Goal: Information Seeking & Learning: Check status

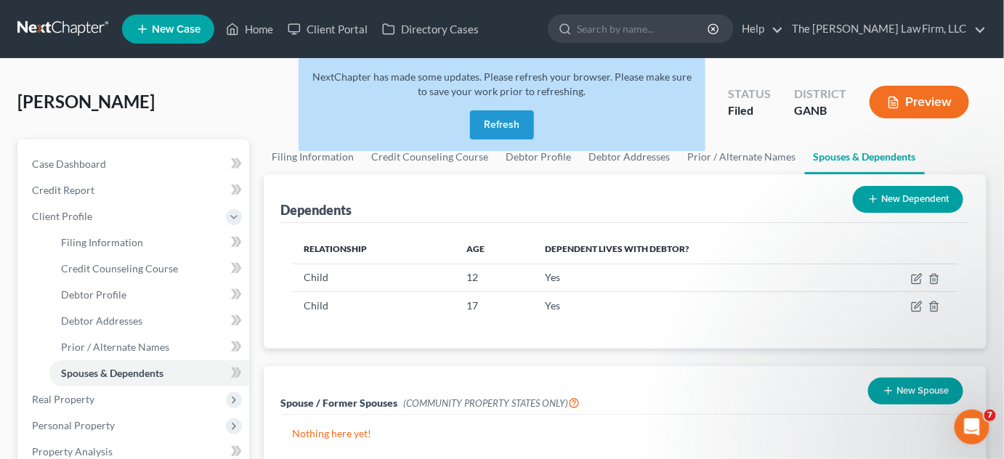
click at [490, 133] on button "Refresh" at bounding box center [502, 124] width 64 height 29
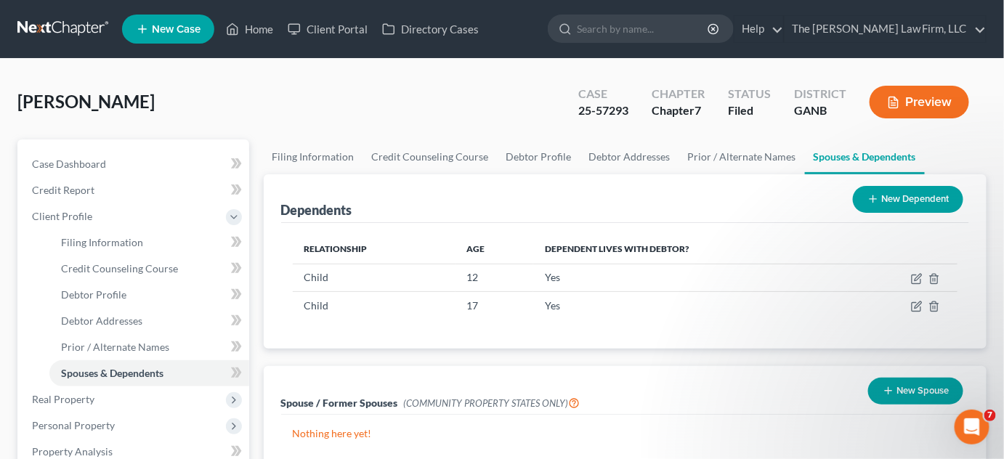
click at [634, 28] on input "search" at bounding box center [643, 28] width 133 height 27
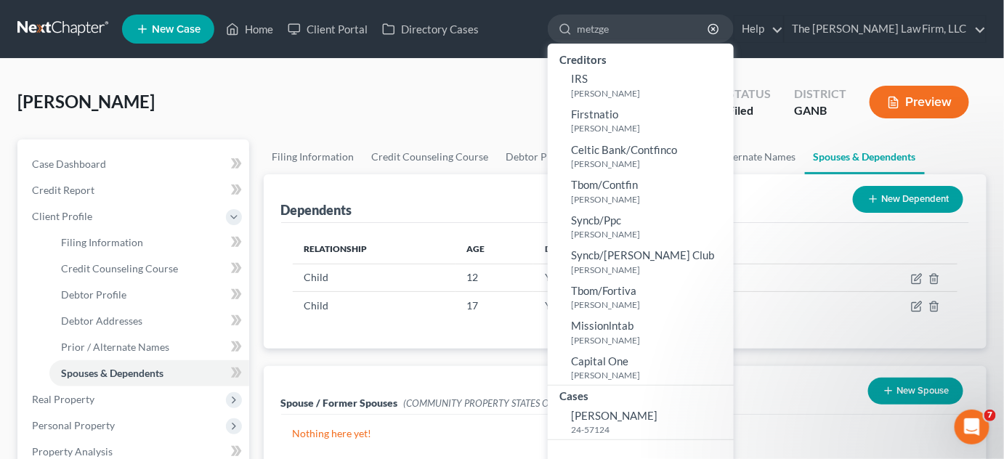
type input "metzger"
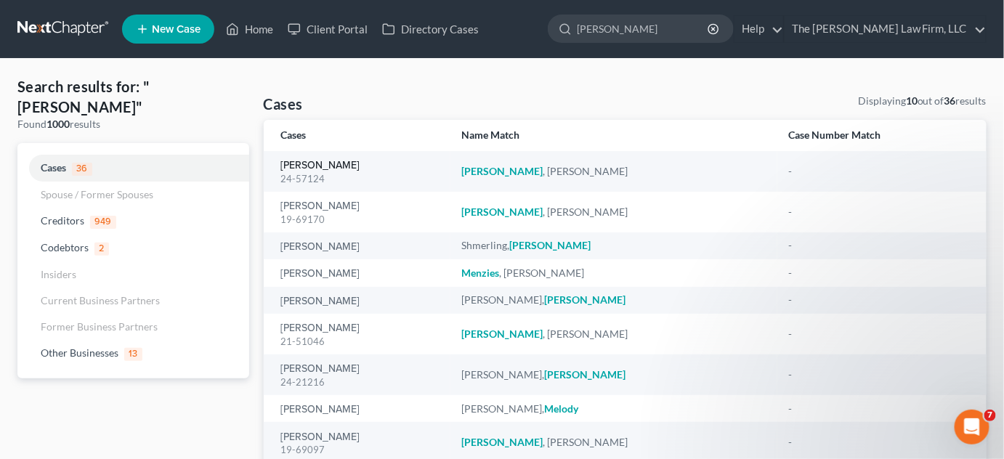
click at [331, 162] on link "Metzger, Christopher" at bounding box center [320, 166] width 79 height 10
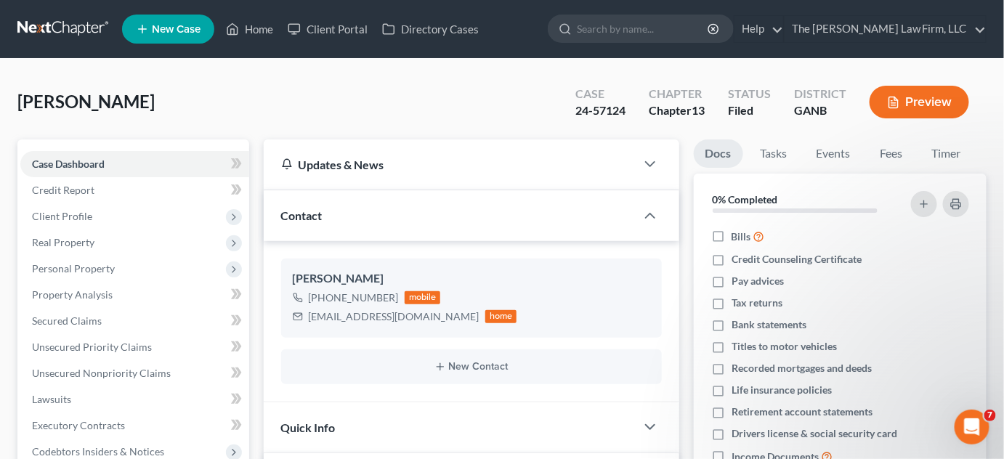
scroll to position [440, 0]
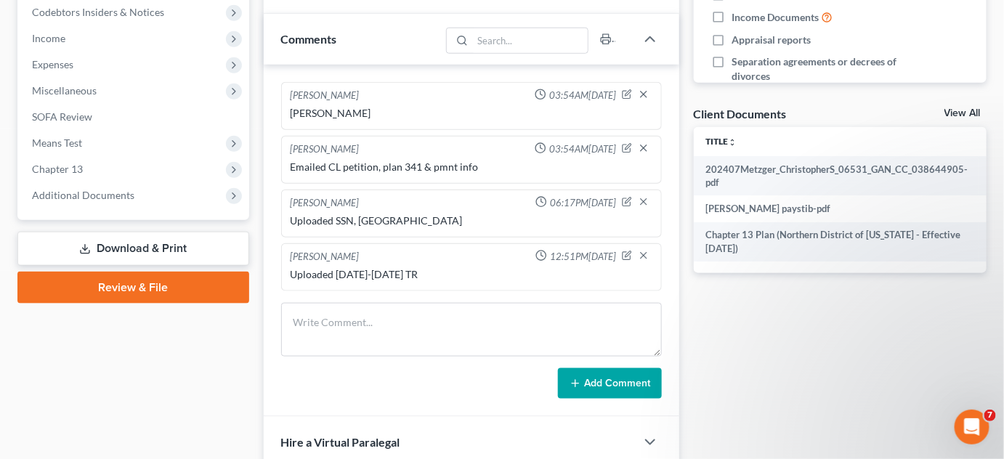
click at [126, 196] on span "Additional Documents" at bounding box center [83, 195] width 102 height 12
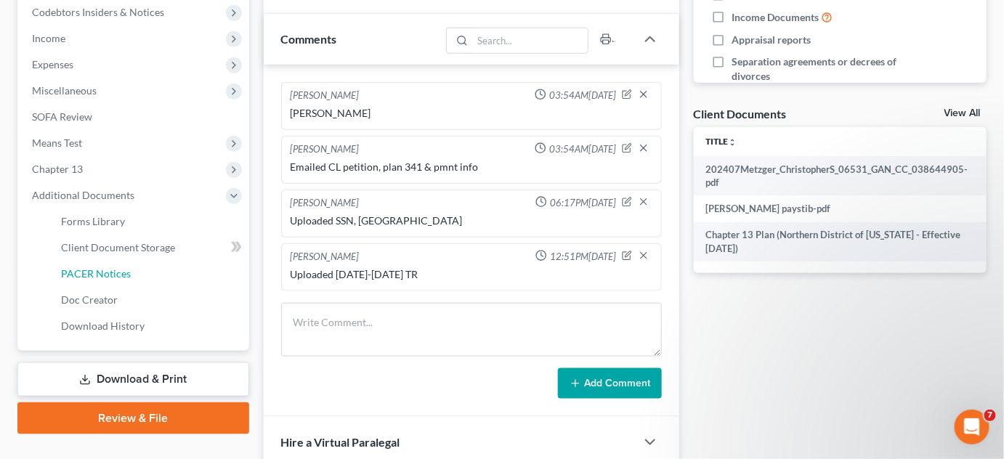
click at [97, 280] on link "PACER Notices" at bounding box center [149, 274] width 200 height 26
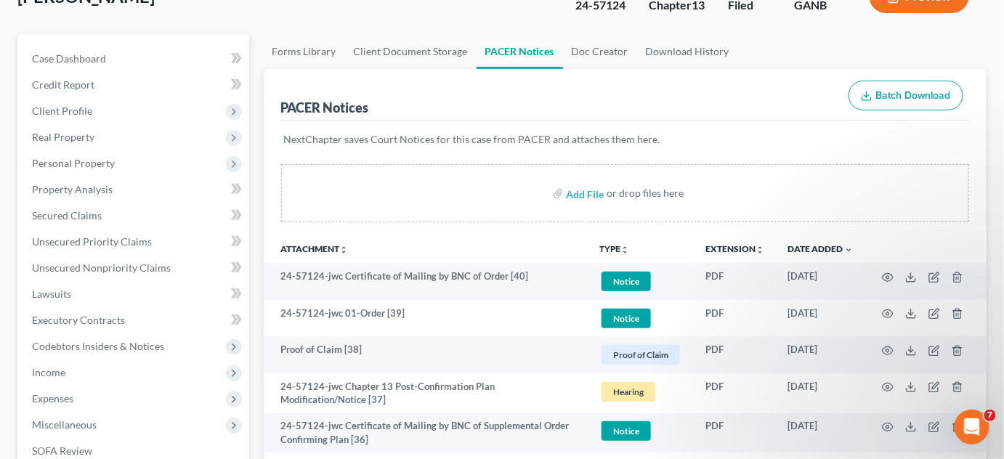
scroll to position [110, 0]
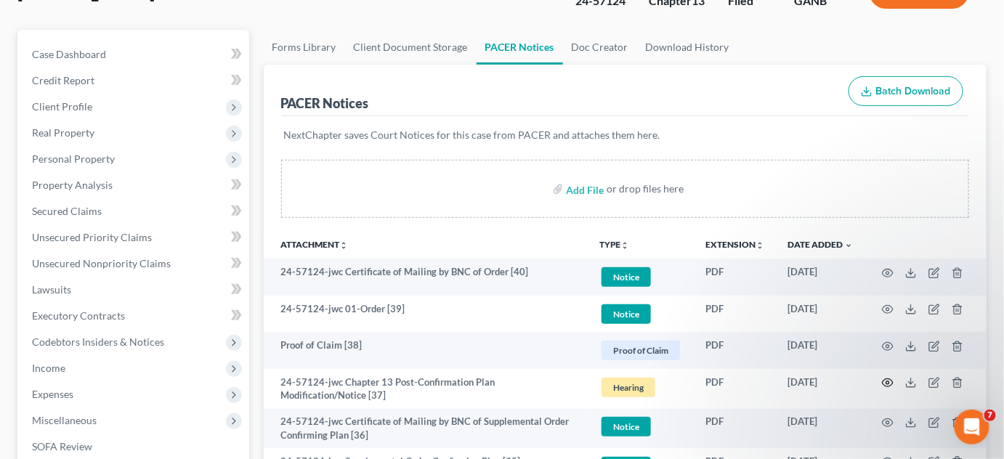
click at [891, 381] on icon "button" at bounding box center [888, 383] width 12 height 12
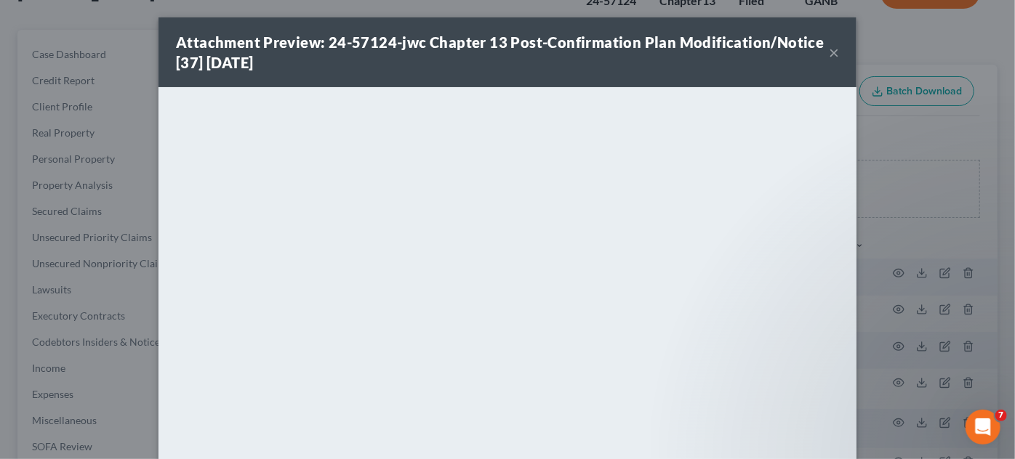
click at [829, 50] on button "×" at bounding box center [834, 52] width 10 height 17
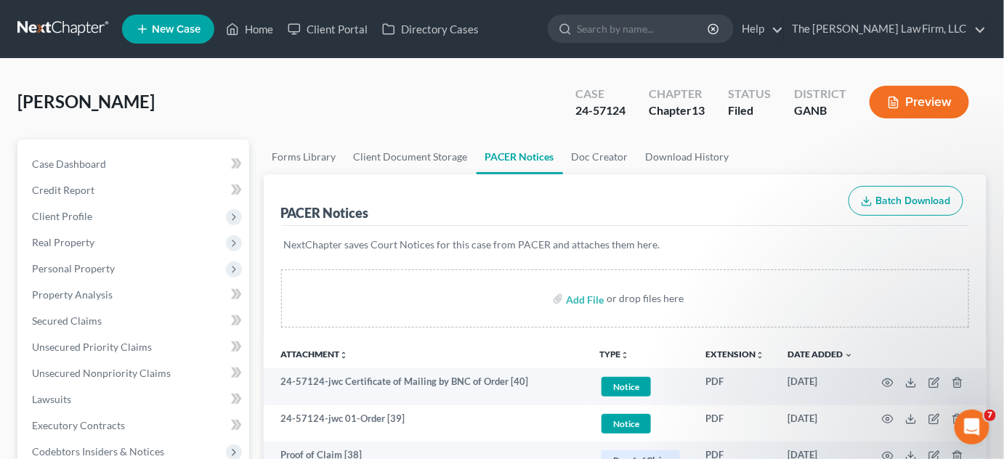
scroll to position [0, 0]
click at [676, 28] on input "search" at bounding box center [643, 28] width 133 height 27
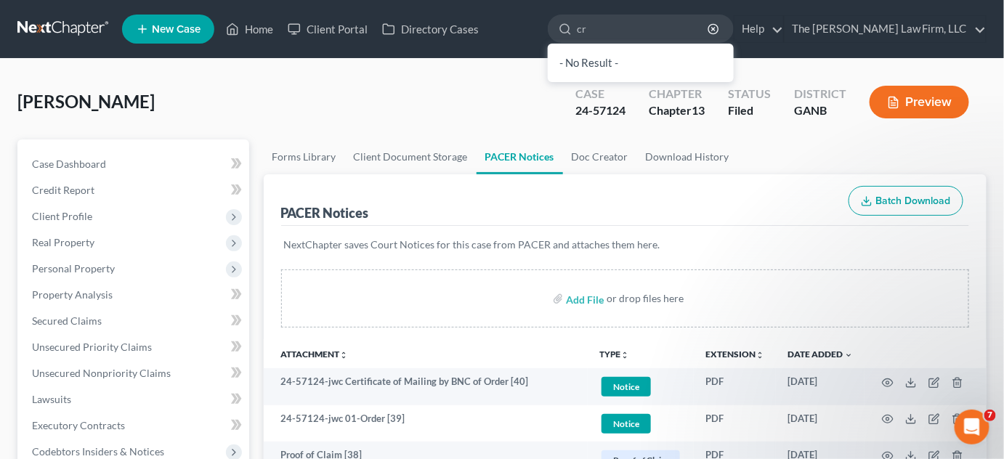
type input "c"
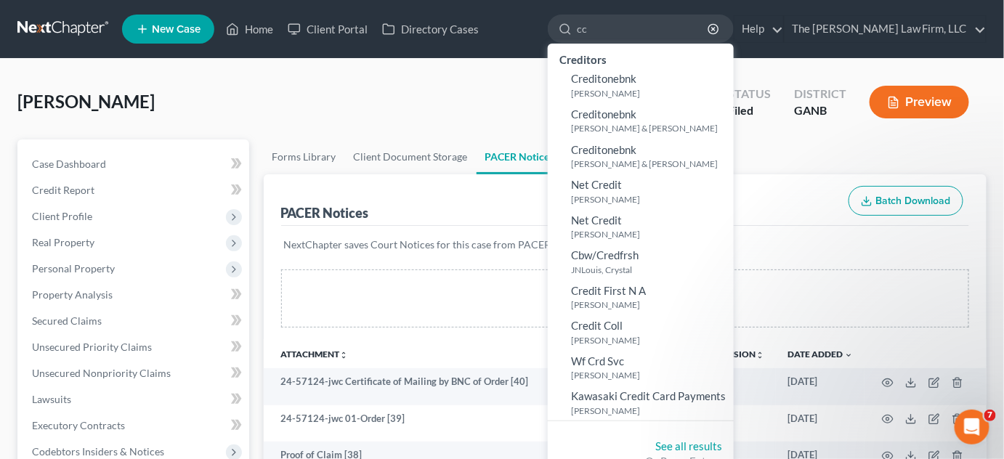
type input "c"
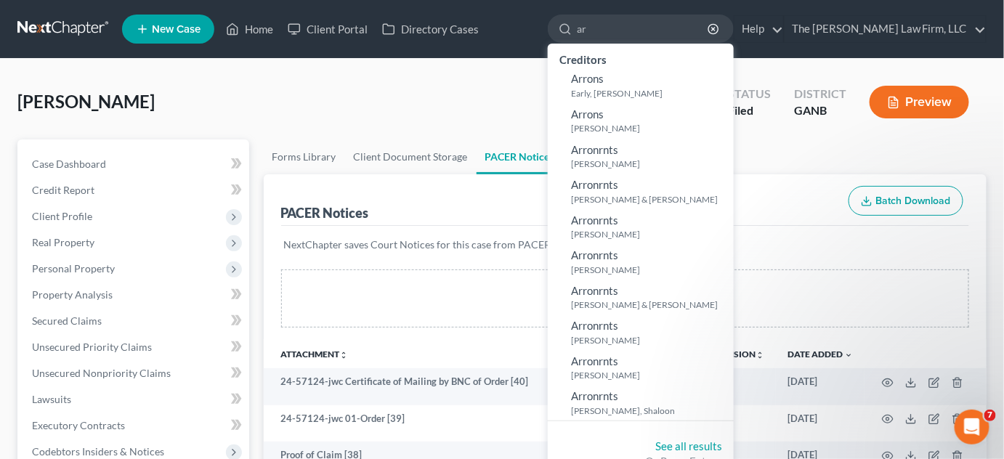
type input "a"
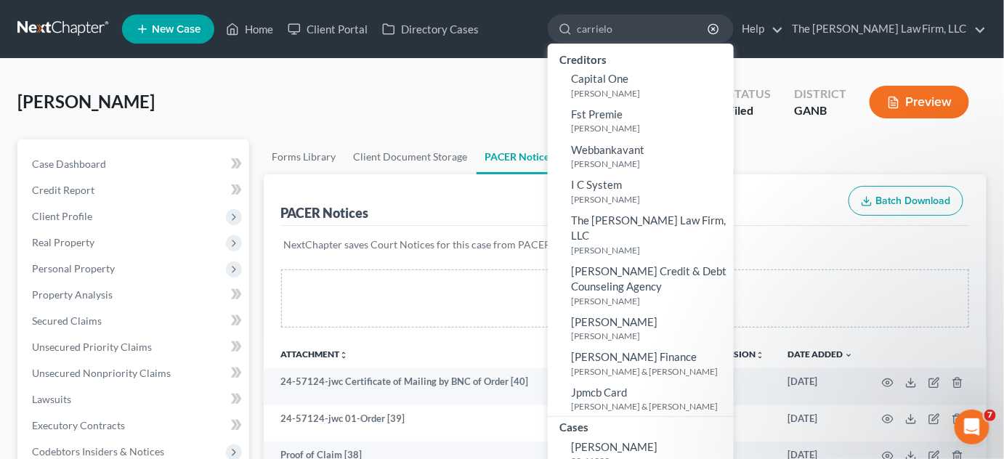
type input "carrielo"
click at [658, 440] on span "Roberts, Carrielois" at bounding box center [614, 446] width 86 height 13
select select "2"
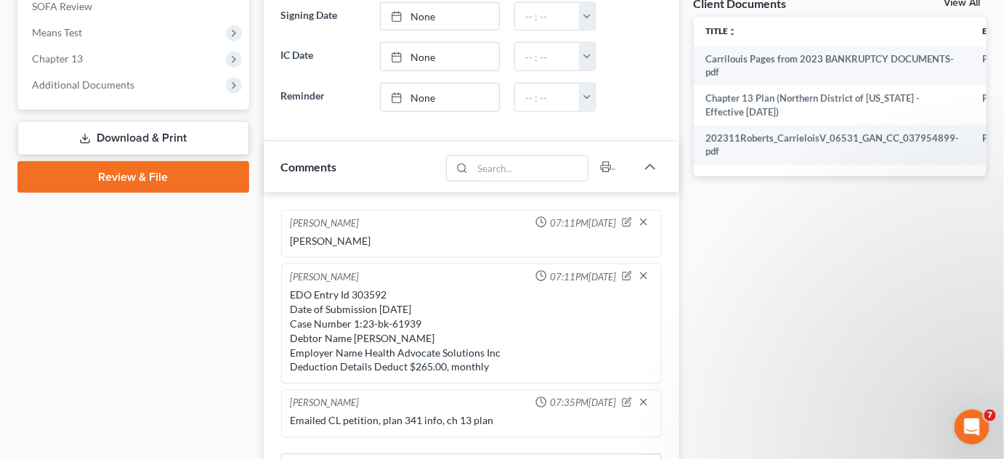
scroll to position [100, 0]
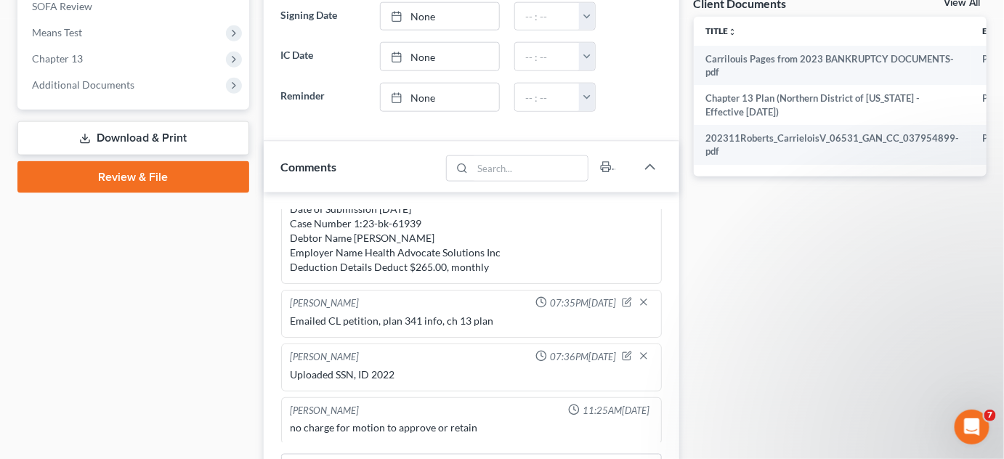
click at [85, 89] on span "Additional Documents" at bounding box center [83, 84] width 102 height 12
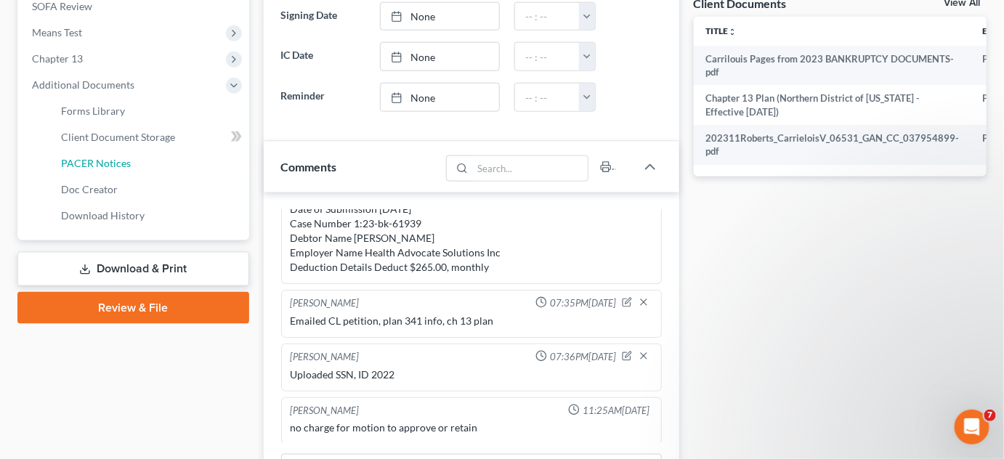
click at [110, 160] on span "PACER Notices" at bounding box center [96, 163] width 70 height 12
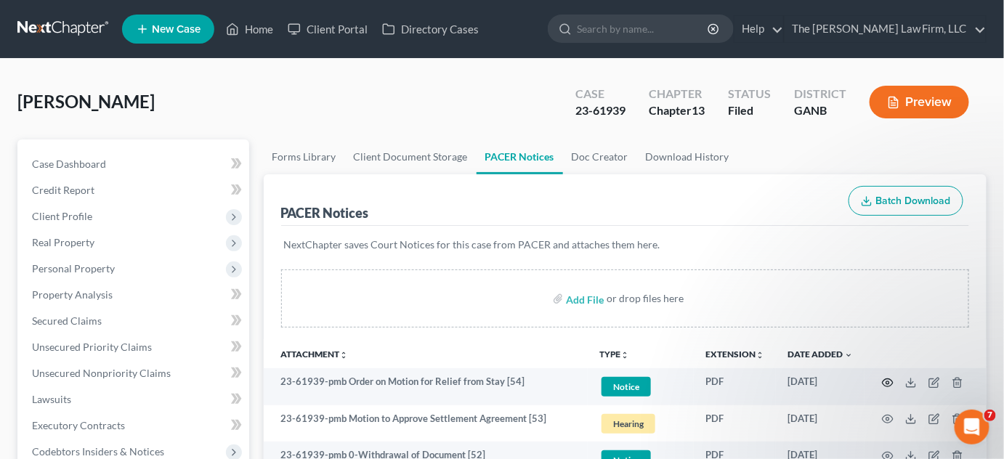
click at [892, 379] on icon "button" at bounding box center [888, 383] width 11 height 8
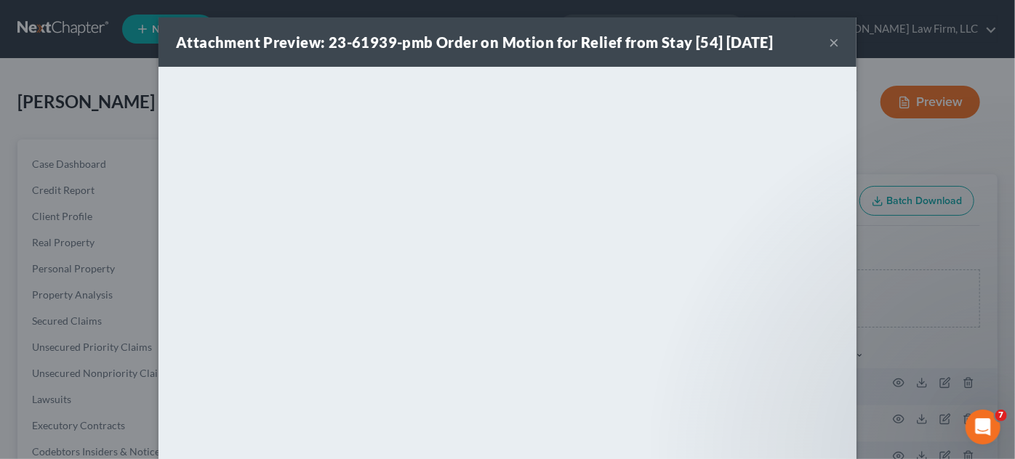
click at [908, 142] on div "Attachment Preview: 23-61939-pmb Order on Motion for Relief from Stay [54] 09/1…" at bounding box center [507, 229] width 1015 height 459
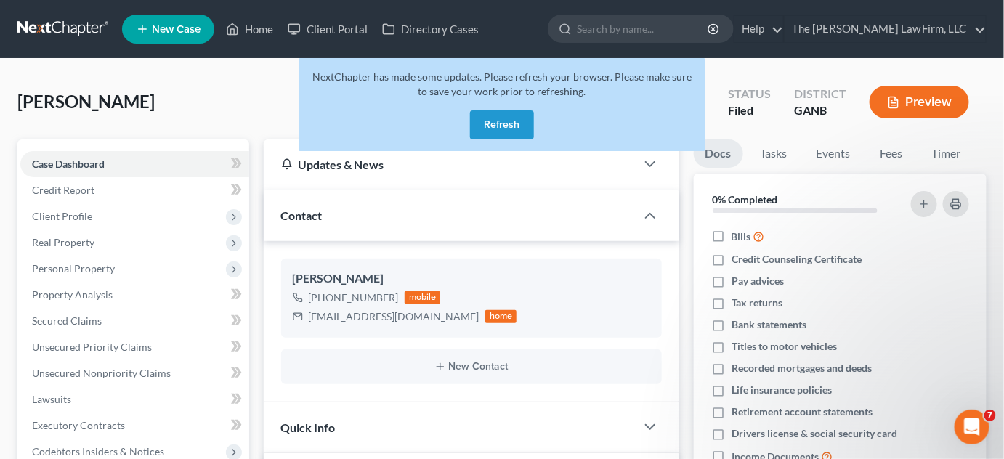
scroll to position [81, 0]
click at [501, 113] on button "Refresh" at bounding box center [502, 124] width 64 height 29
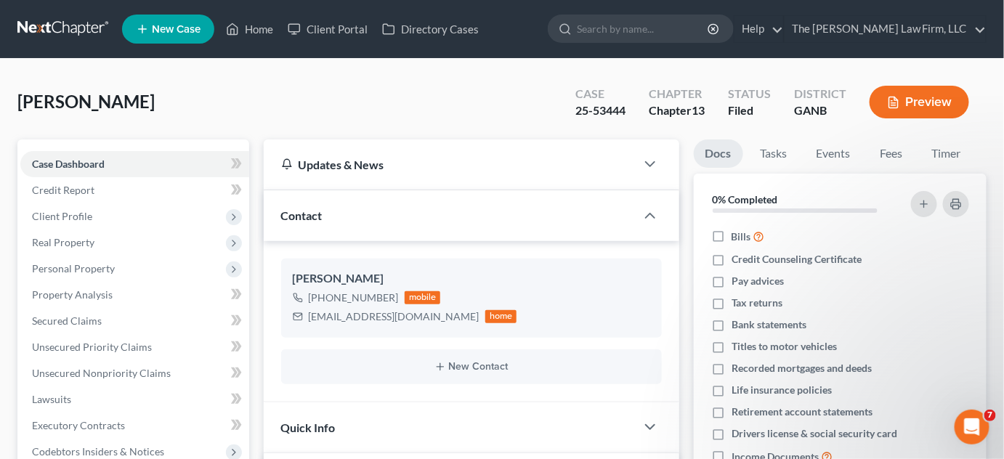
click at [642, 22] on input "search" at bounding box center [643, 28] width 133 height 27
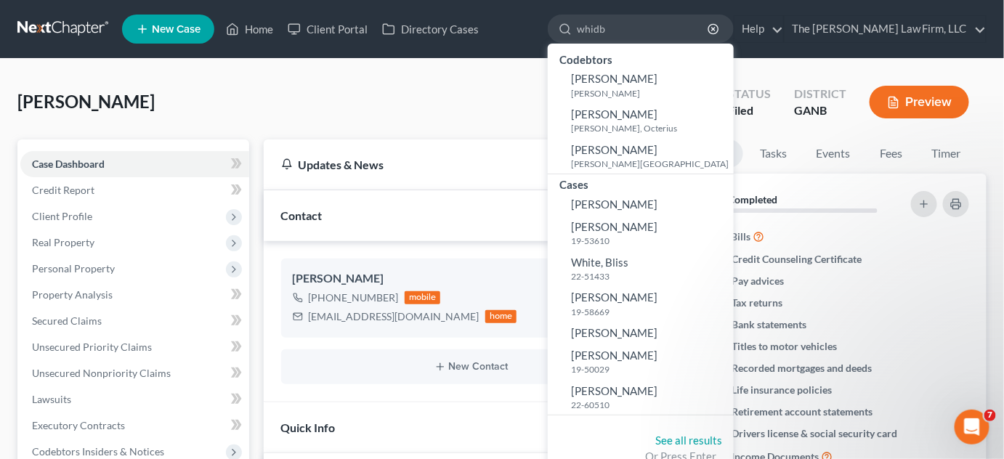
type input "[PERSON_NAME]"
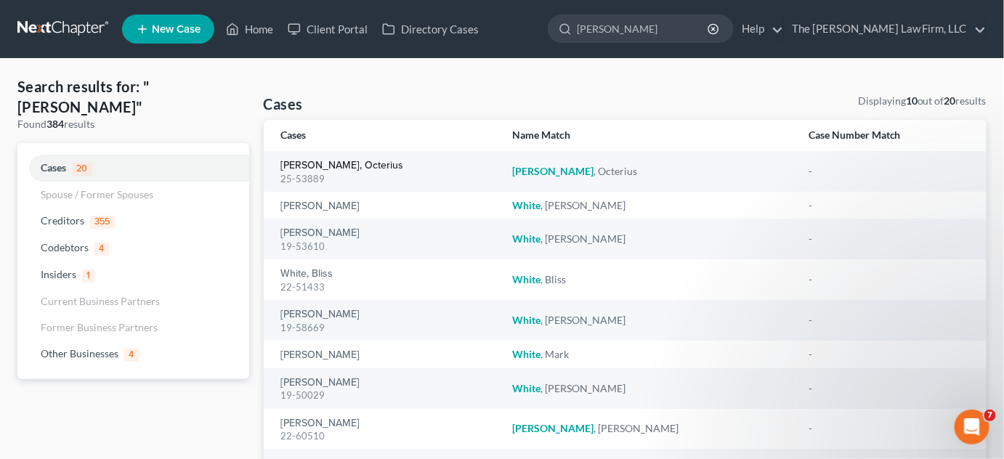
click at [329, 163] on link "[PERSON_NAME], Octerius" at bounding box center [342, 166] width 123 height 10
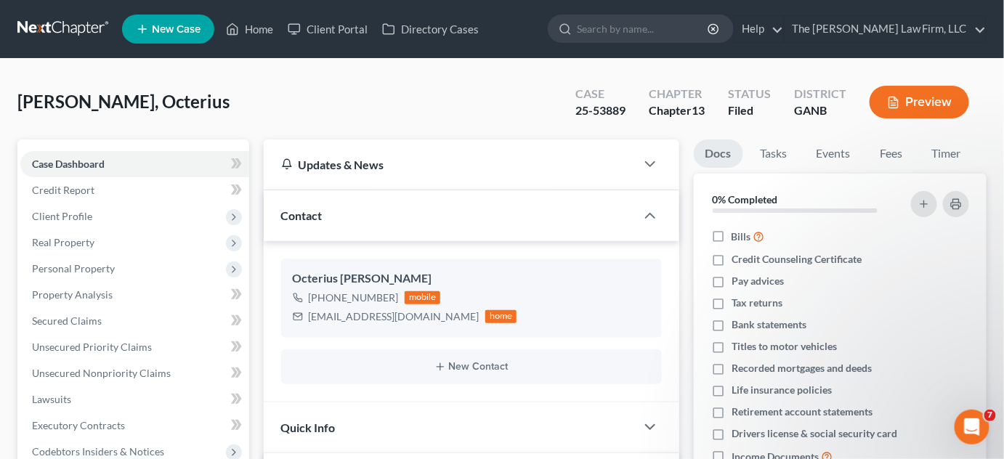
click at [706, 20] on input "search" at bounding box center [643, 28] width 133 height 27
type input "[PERSON_NAME]"
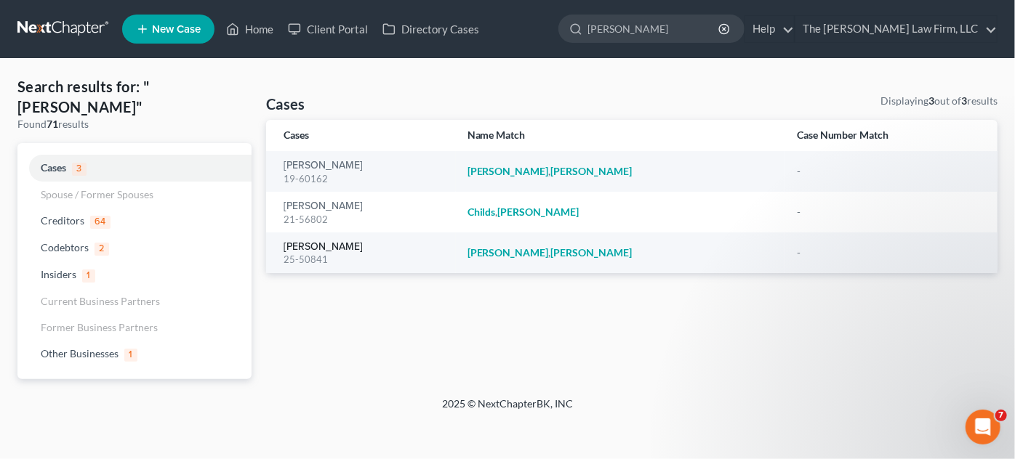
click at [314, 251] on link "[PERSON_NAME]" at bounding box center [322, 247] width 79 height 10
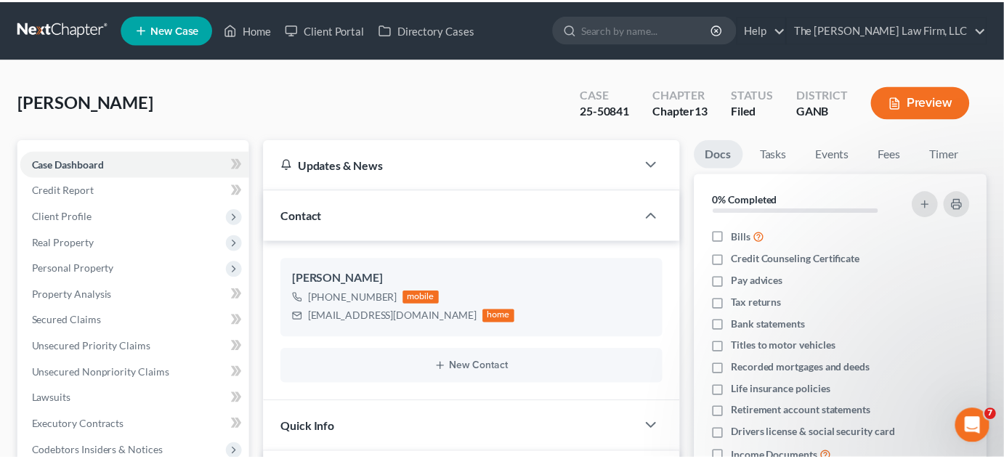
scroll to position [407, 0]
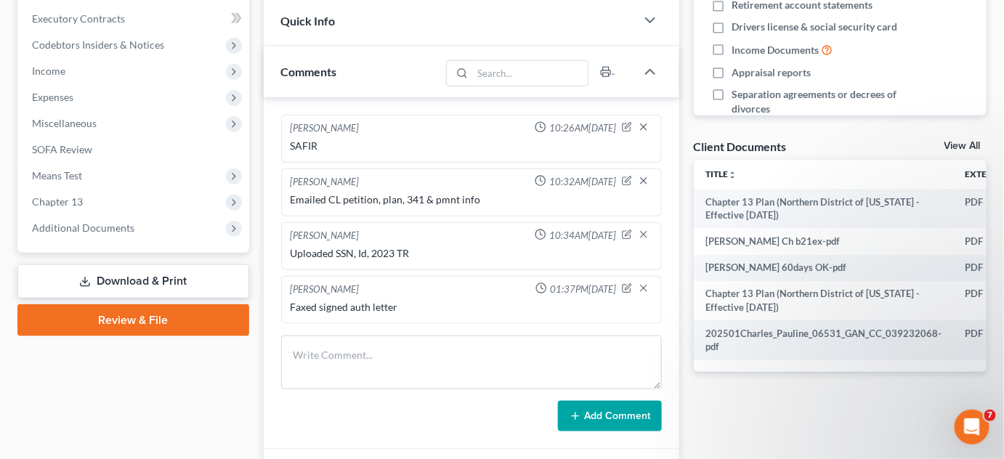
click at [62, 222] on span "Additional Documents" at bounding box center [83, 228] width 102 height 12
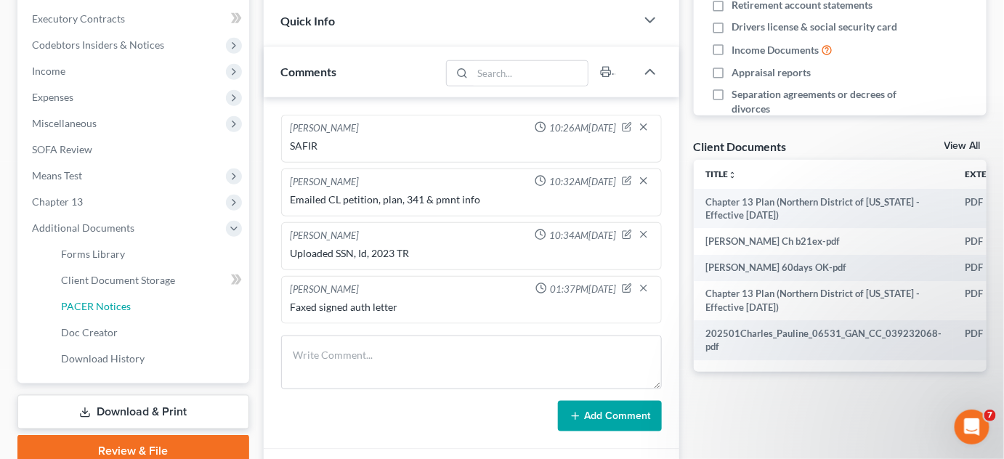
click at [88, 300] on span "PACER Notices" at bounding box center [96, 306] width 70 height 12
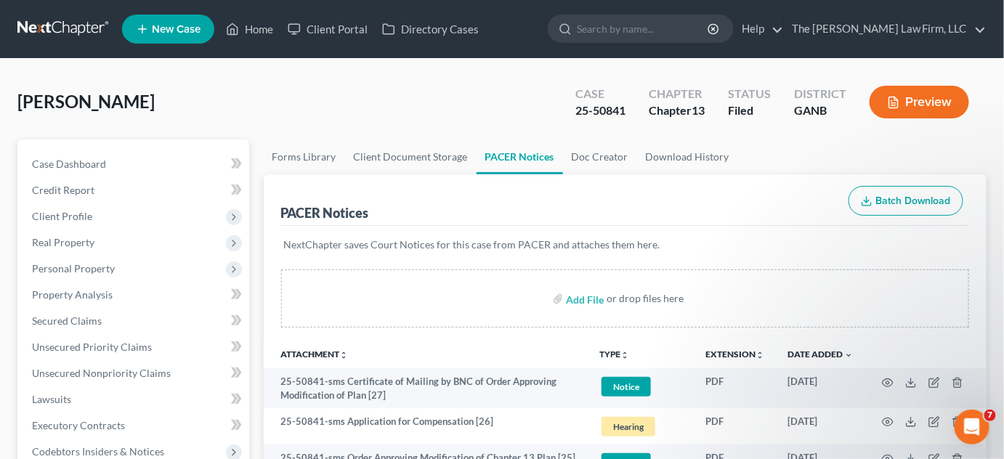
scroll to position [330, 0]
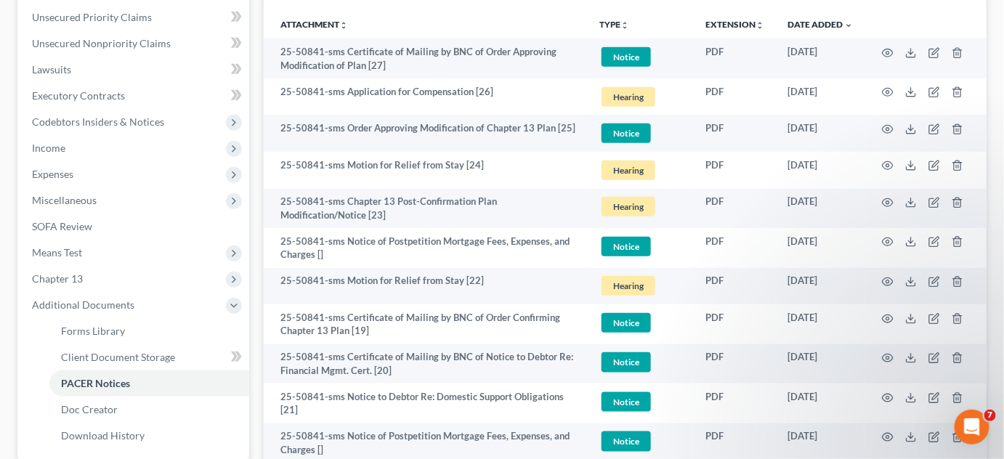
click at [56, 273] on span "Chapter 13" at bounding box center [57, 279] width 51 height 12
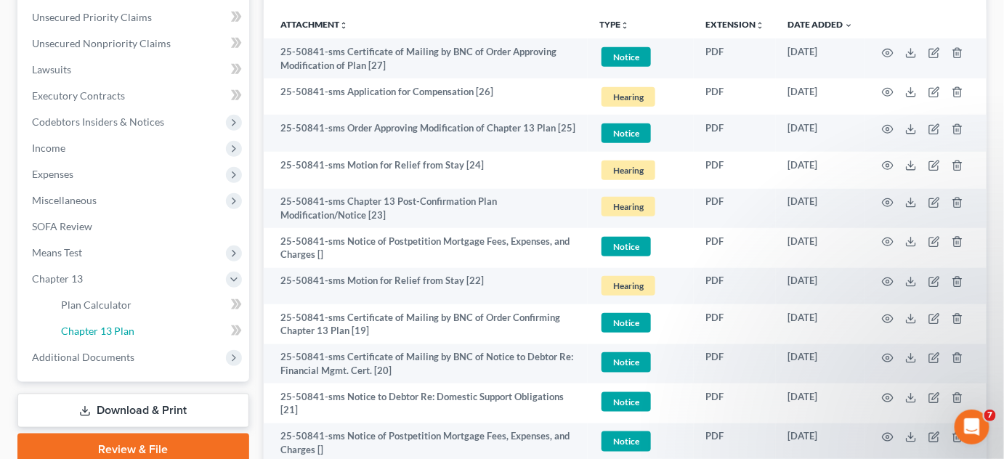
click at [102, 329] on span "Chapter 13 Plan" at bounding box center [97, 331] width 73 height 12
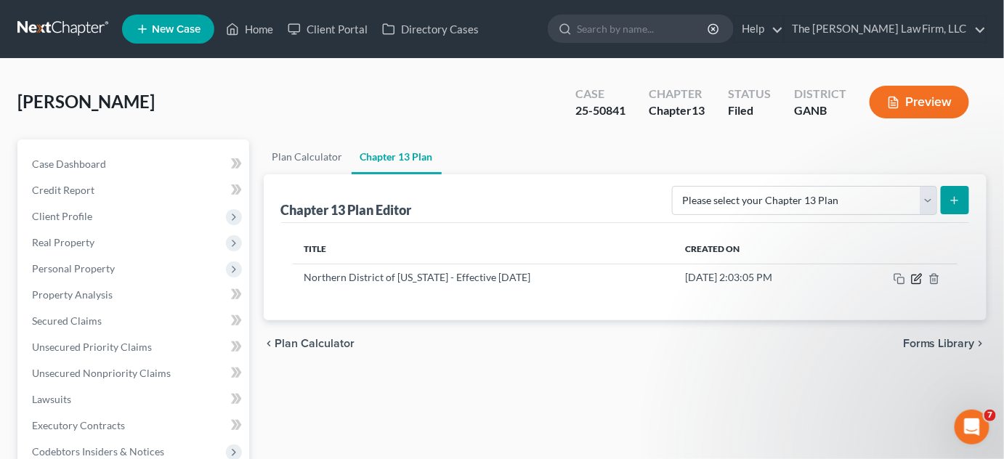
click at [917, 279] on icon "button" at bounding box center [918, 277] width 7 height 7
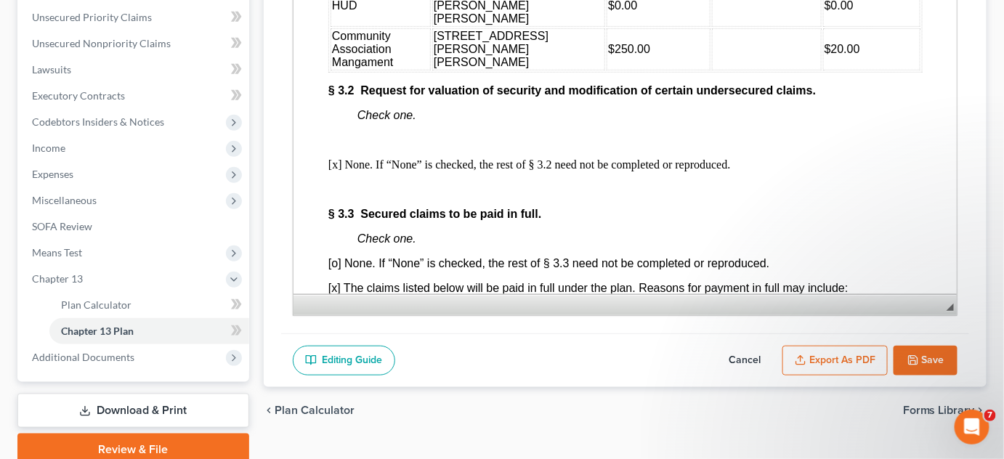
scroll to position [2533, 0]
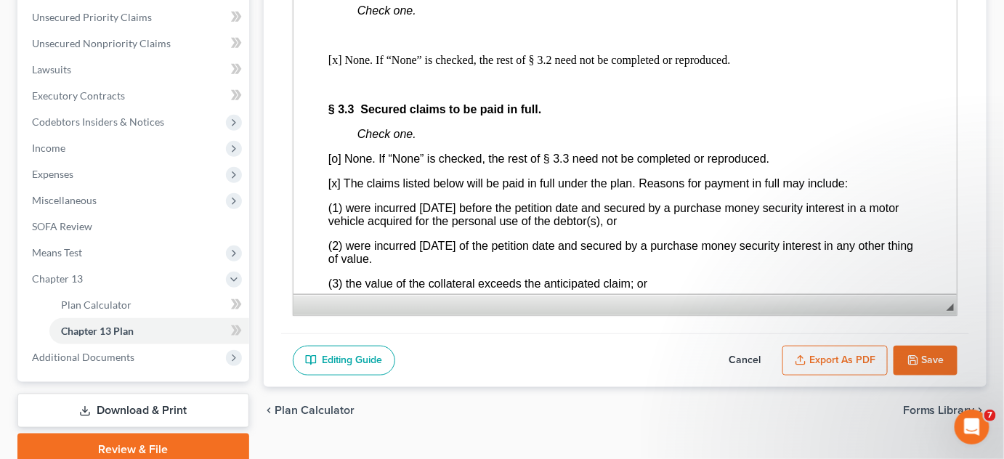
click at [333, 67] on p "[x] None. If “None” is checked, the rest of § 3.2 need not be completed or repr…" at bounding box center [625, 60] width 594 height 13
click at [339, 67] on p "[x] None. If “None” is checked, the rest of § 3.2 need not be completed or repr…" at bounding box center [625, 60] width 594 height 13
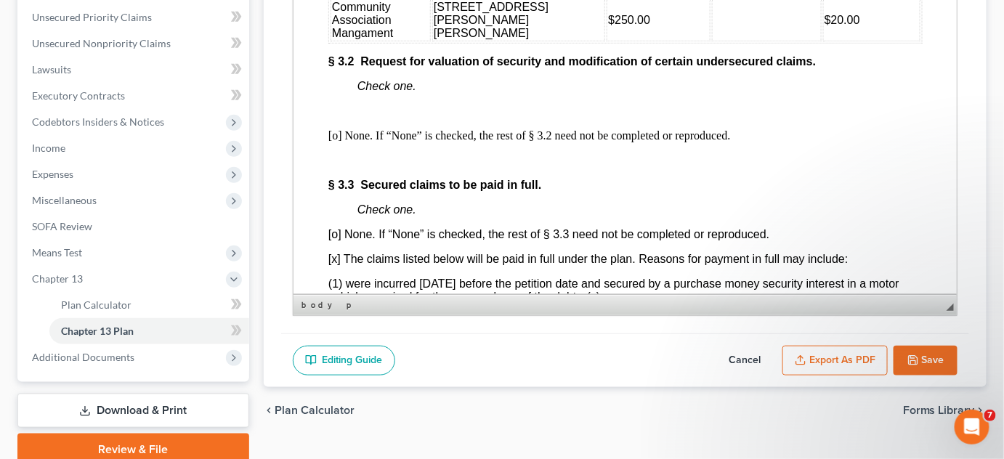
scroll to position [2422, 0]
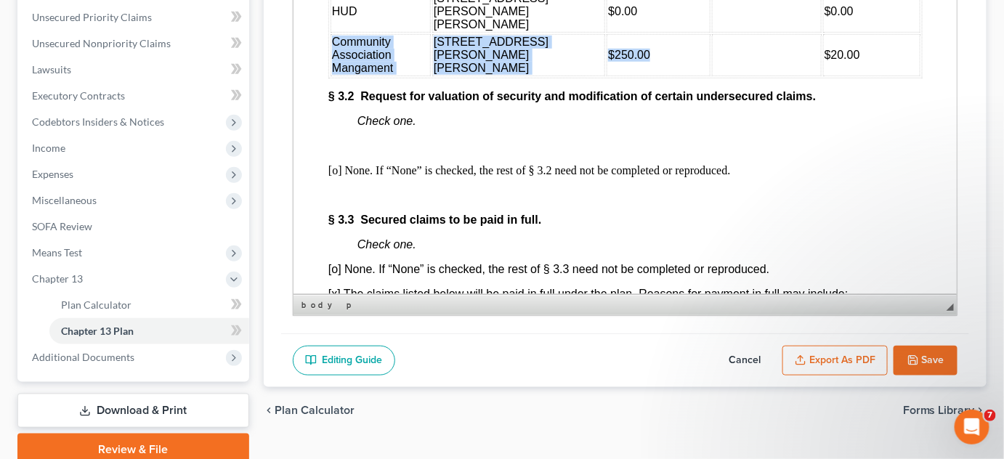
drag, startPoint x: 328, startPoint y: 93, endPoint x: 619, endPoint y: 94, distance: 290.7
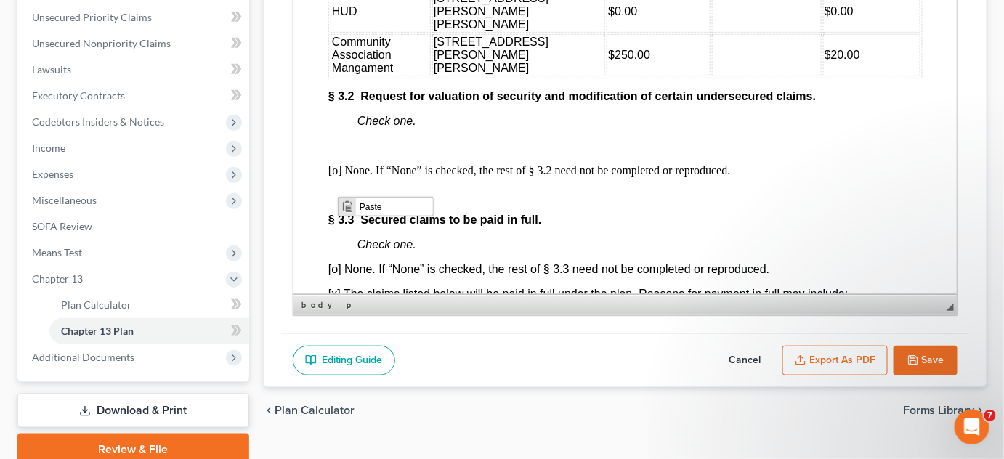
scroll to position [0, 0]
click at [377, 204] on span "Paste" at bounding box center [394, 206] width 77 height 18
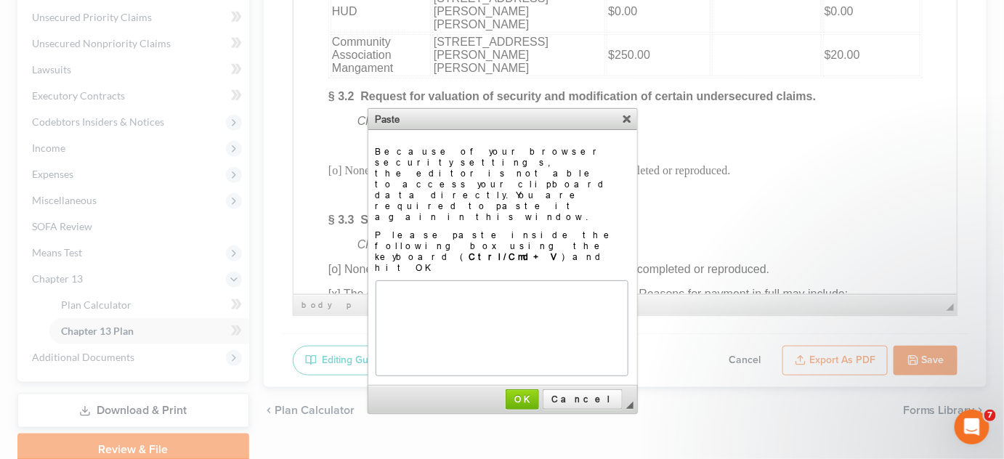
click at [627, 124] on link "X" at bounding box center [627, 118] width 15 height 15
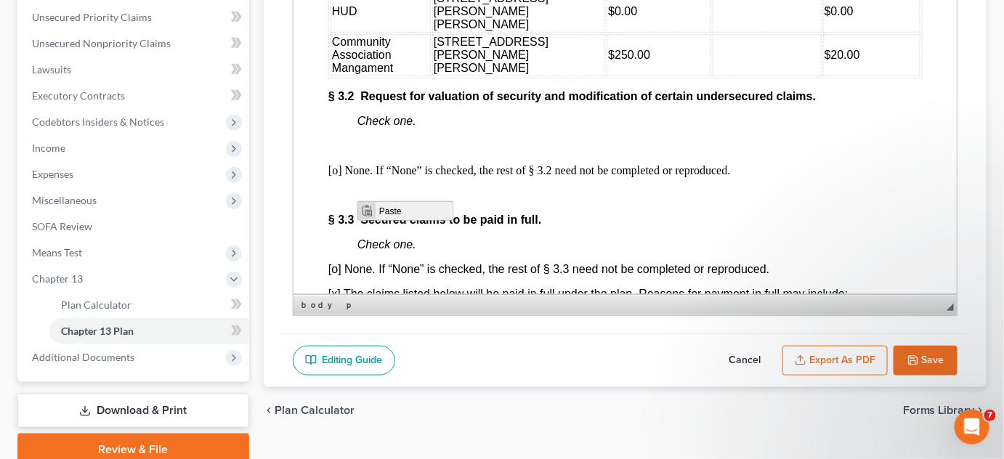
click at [367, 207] on span "Context Menu Options" at bounding box center [367, 211] width 12 height 12
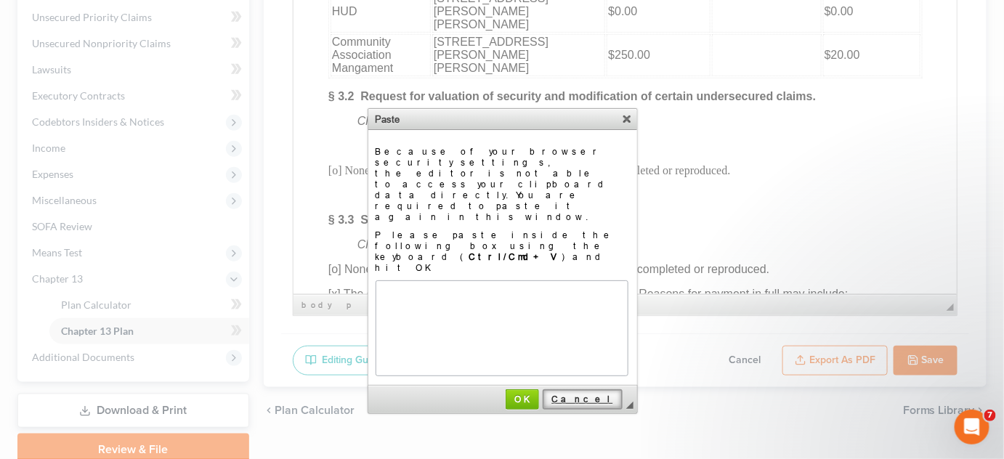
click at [613, 394] on span "Cancel" at bounding box center [582, 399] width 77 height 11
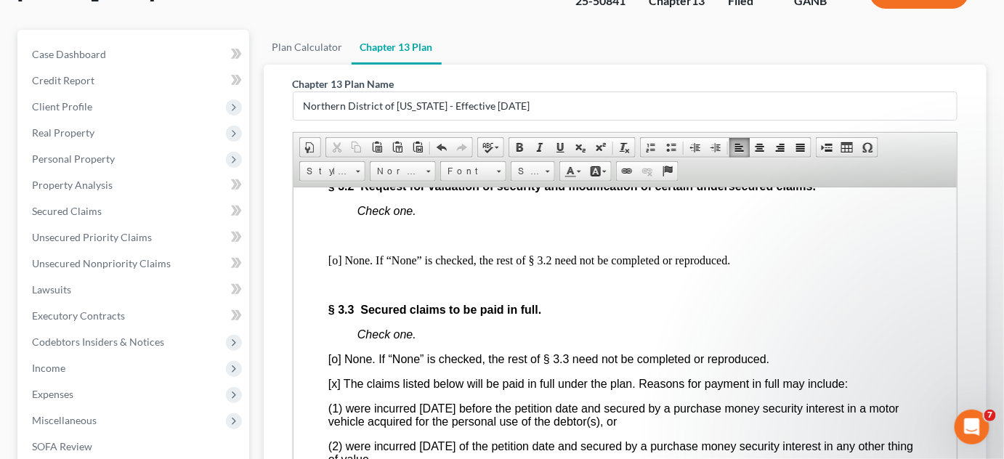
scroll to position [2533, 0]
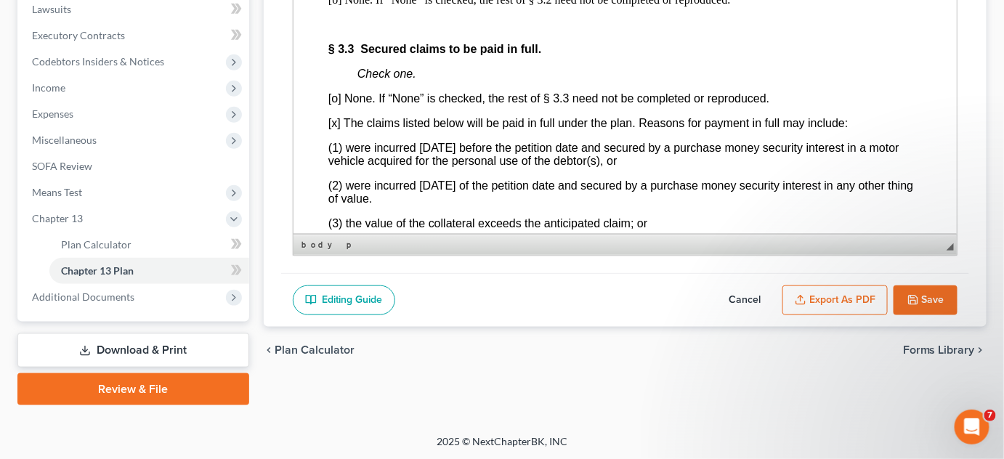
click at [96, 299] on span "Additional Documents" at bounding box center [83, 297] width 102 height 12
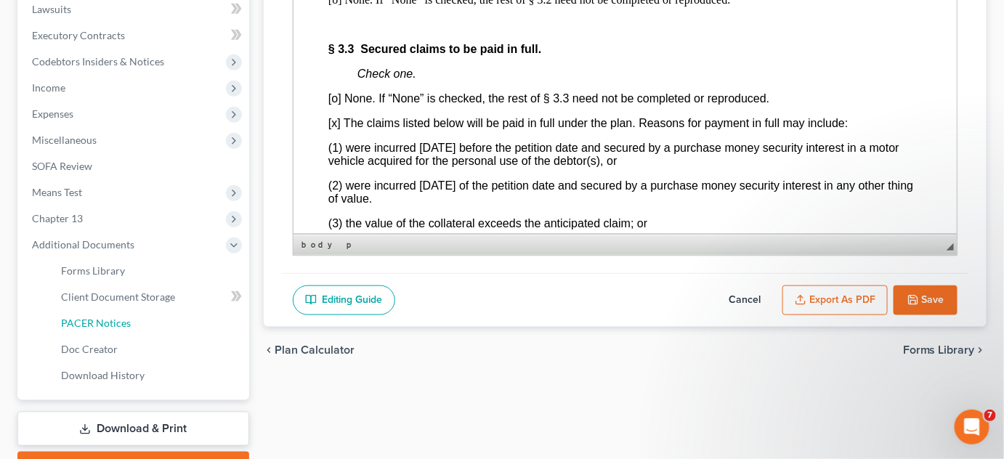
click at [116, 327] on span "PACER Notices" at bounding box center [96, 323] width 70 height 12
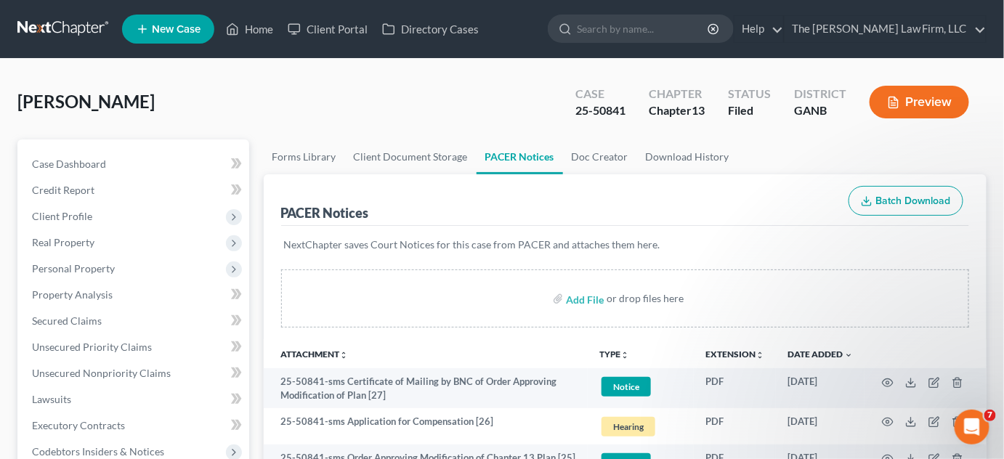
scroll to position [110, 0]
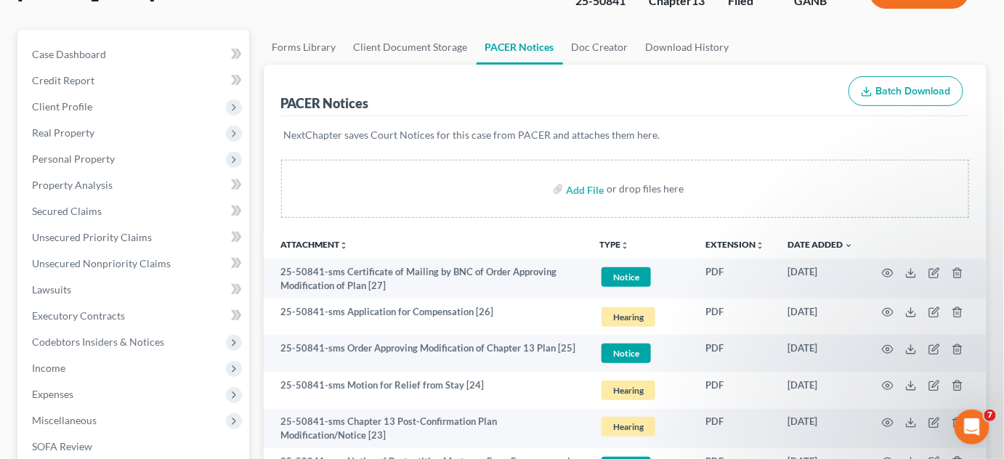
drag, startPoint x: 291, startPoint y: 230, endPoint x: 419, endPoint y: 255, distance: 130.4
click at [291, 230] on th "Attachment unfold_more expand_more expand_less" at bounding box center [426, 244] width 325 height 29
click at [885, 313] on icon "button" at bounding box center [888, 313] width 11 height 8
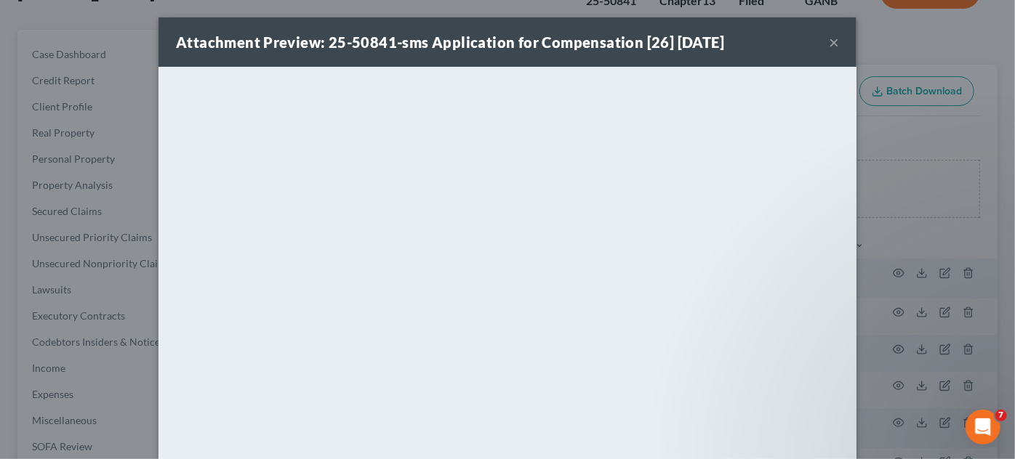
drag, startPoint x: 826, startPoint y: 41, endPoint x: 845, endPoint y: 78, distance: 41.9
click at [829, 41] on button "×" at bounding box center [834, 41] width 10 height 17
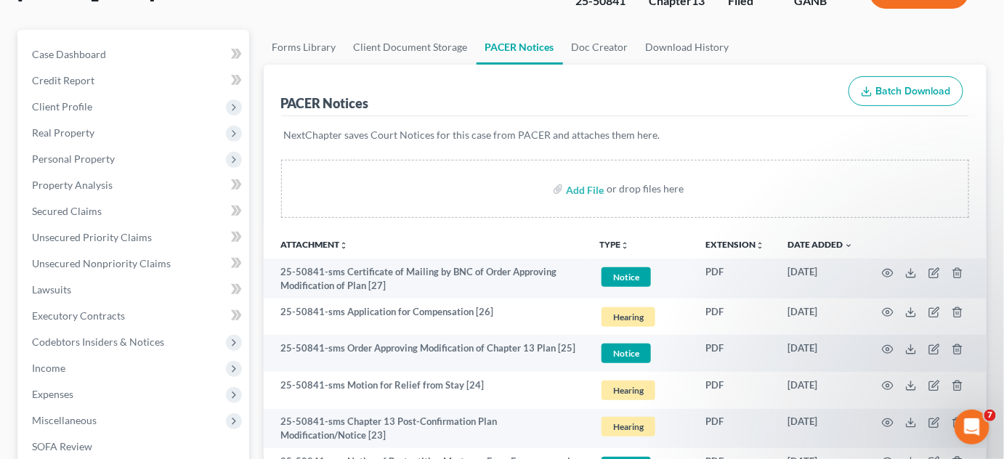
click at [696, 101] on div "PACER Notices Batch Download" at bounding box center [625, 91] width 689 height 52
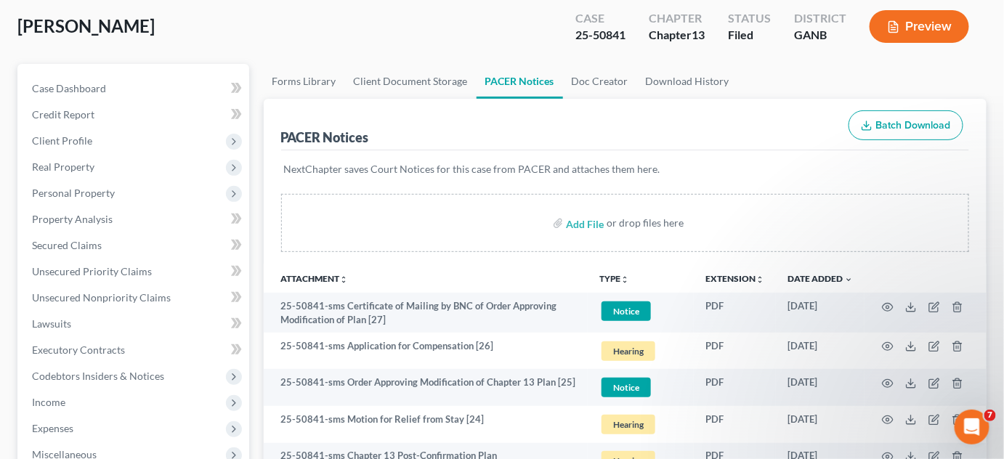
scroll to position [0, 0]
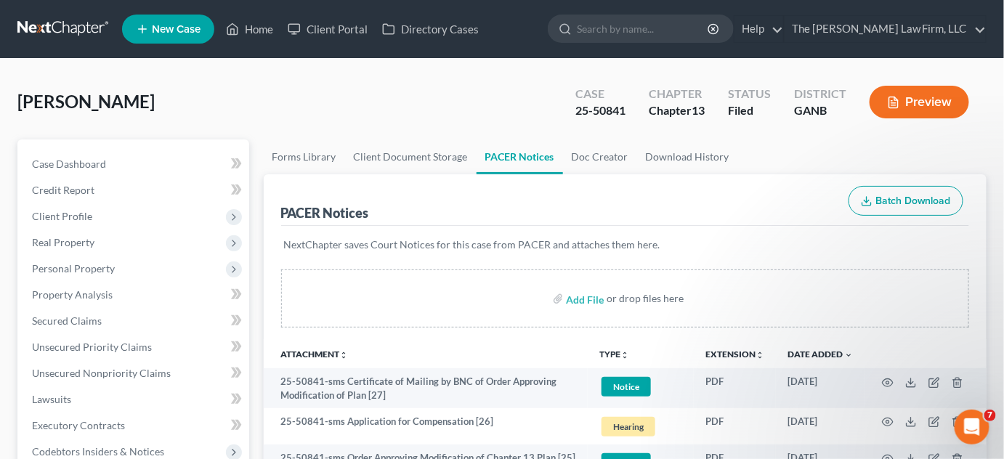
click at [86, 210] on span "Client Profile" at bounding box center [62, 216] width 60 height 12
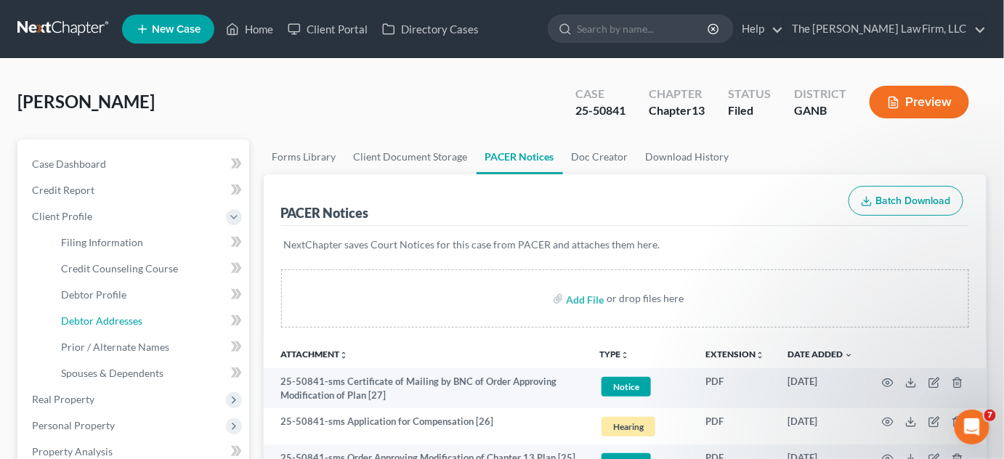
click at [133, 321] on span "Debtor Addresses" at bounding box center [101, 321] width 81 height 12
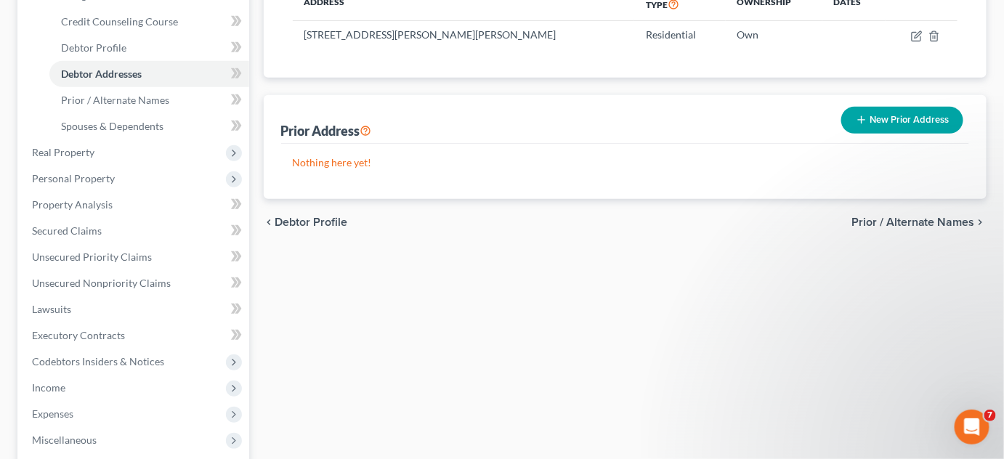
scroll to position [440, 0]
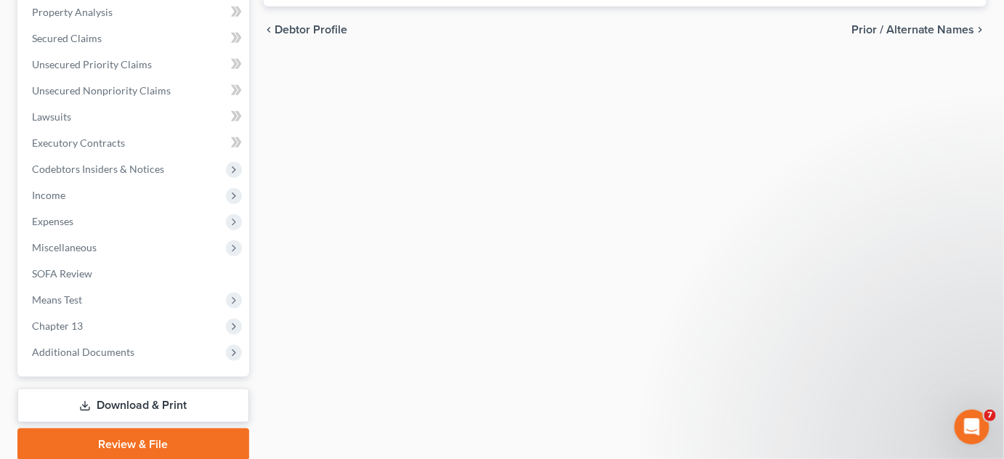
click at [90, 357] on span "Additional Documents" at bounding box center [83, 352] width 102 height 12
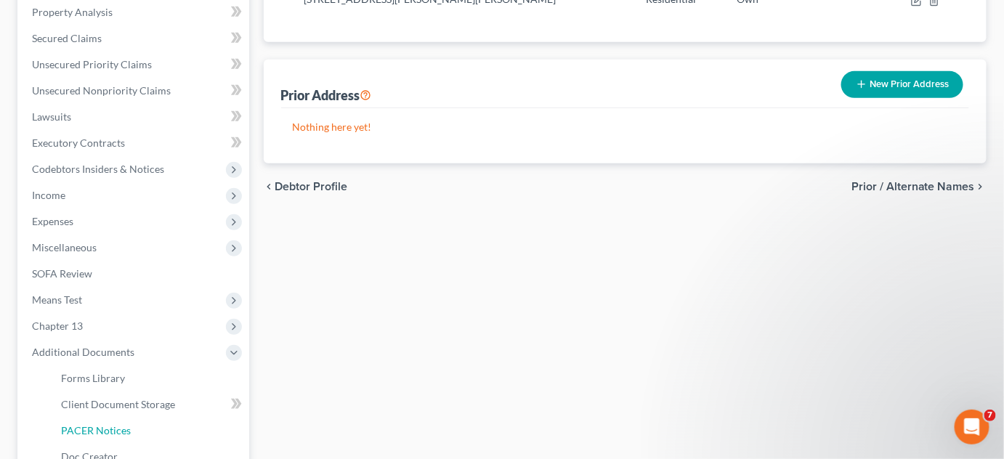
click at [102, 424] on span "PACER Notices" at bounding box center [96, 430] width 70 height 12
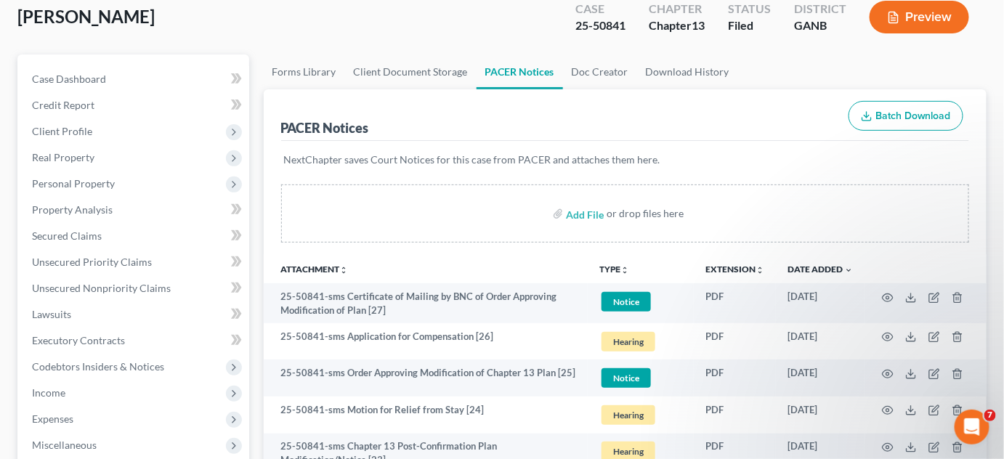
scroll to position [110, 0]
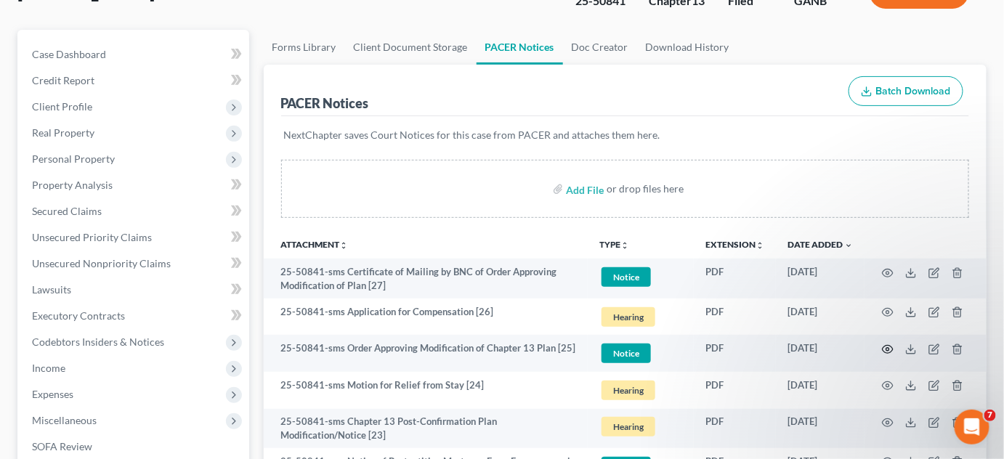
click at [892, 347] on icon "button" at bounding box center [888, 349] width 11 height 8
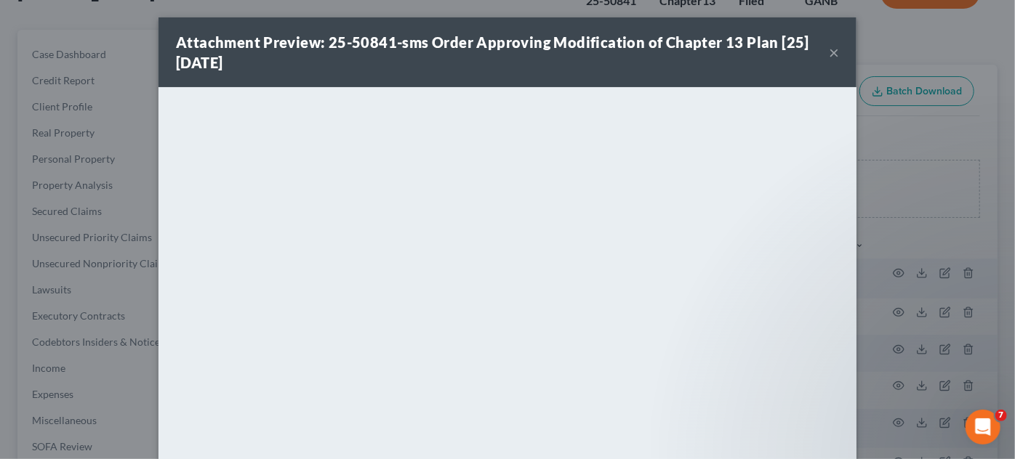
click at [932, 239] on div "Attachment Preview: 25-50841-sms Order Approving Modification of Chapter 13 Pla…" at bounding box center [507, 229] width 1015 height 459
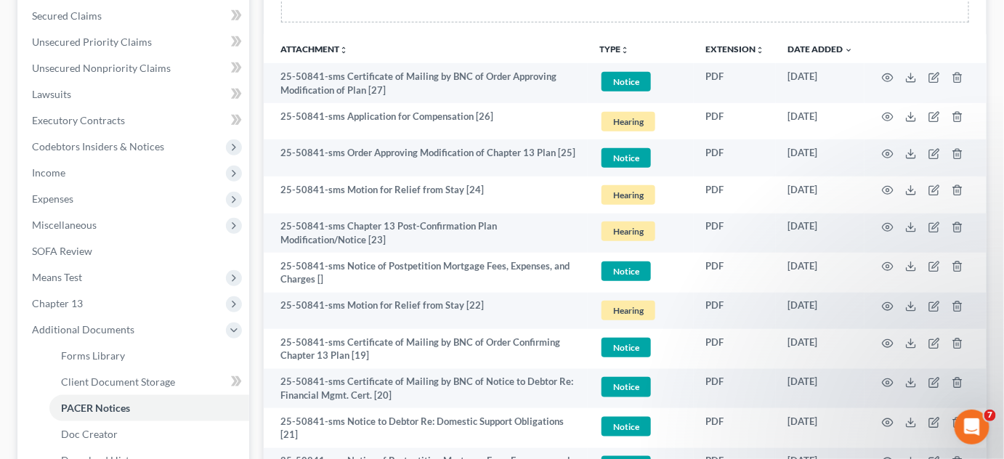
scroll to position [330, 0]
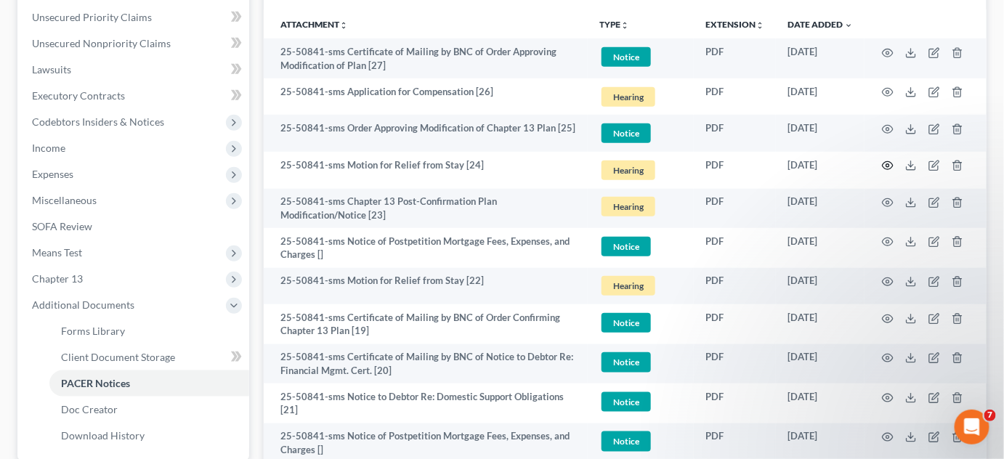
click at [888, 164] on icon "button" at bounding box center [888, 166] width 12 height 12
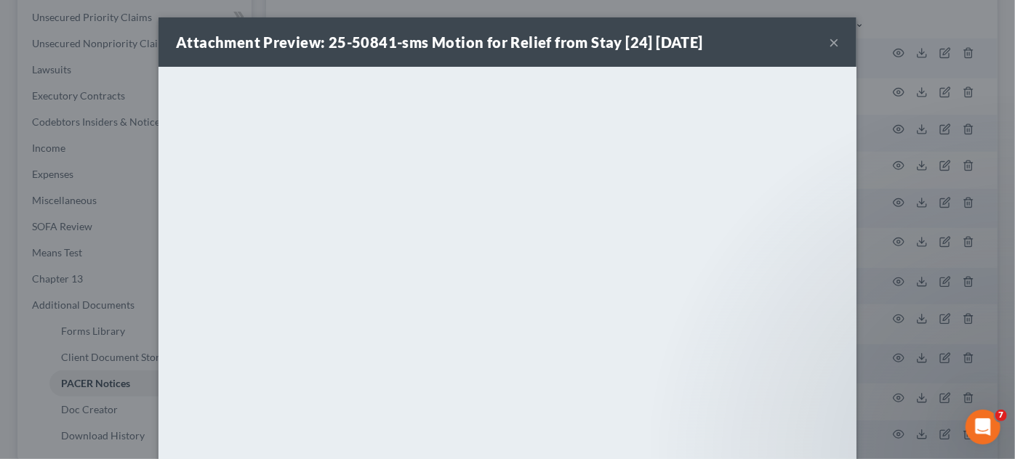
click at [895, 305] on div "Attachment Preview: 25-50841-sms Motion for Relief from Stay [24] [DATE] × <obj…" at bounding box center [507, 229] width 1015 height 459
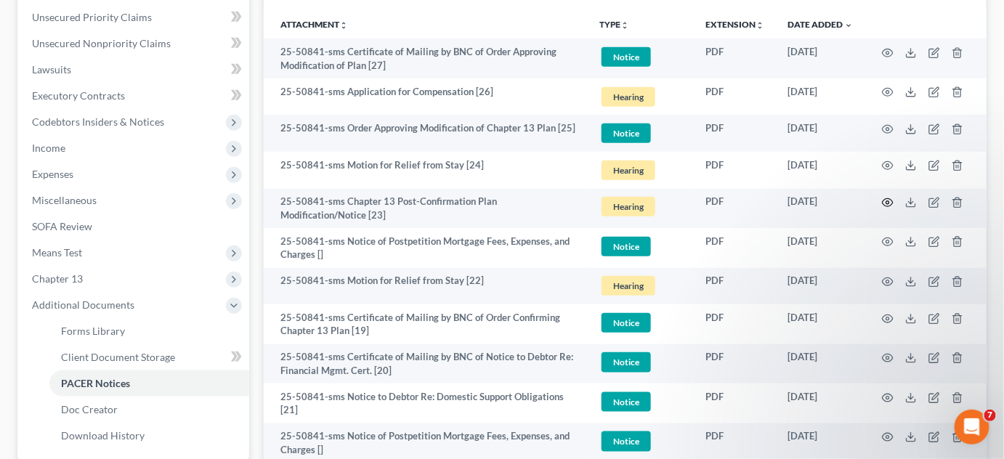
click at [885, 201] on icon "button" at bounding box center [888, 203] width 12 height 12
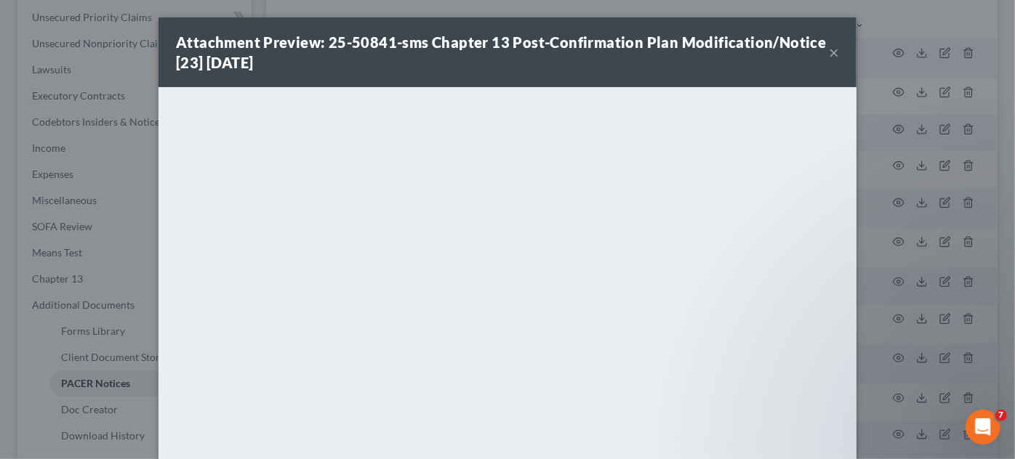
click at [874, 295] on div "Attachment Preview: 25-50841-sms Chapter 13 Post-Confirmation Plan Modification…" at bounding box center [507, 229] width 1015 height 459
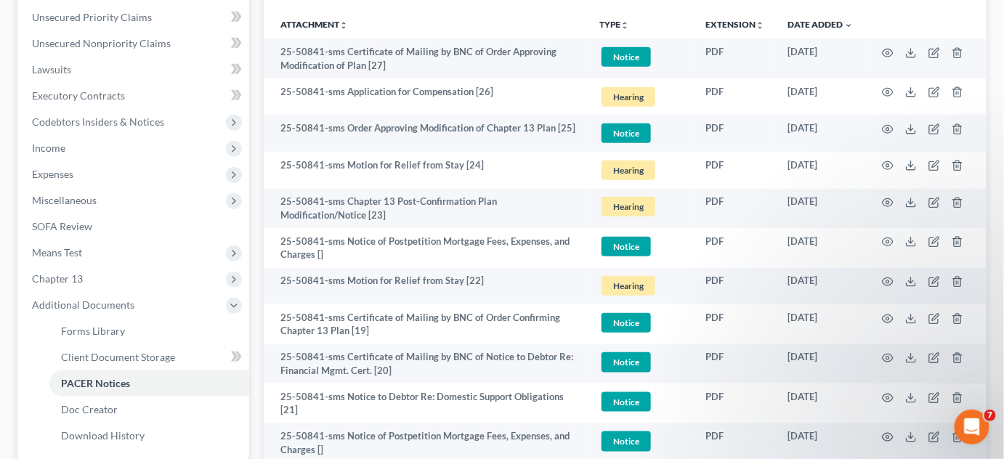
click at [57, 275] on span "Chapter 13" at bounding box center [57, 279] width 51 height 12
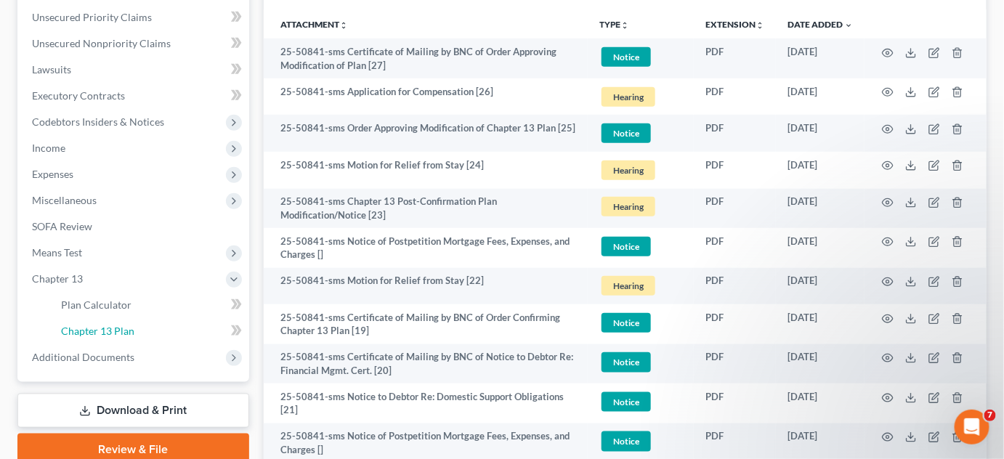
click at [88, 330] on span "Chapter 13 Plan" at bounding box center [97, 331] width 73 height 12
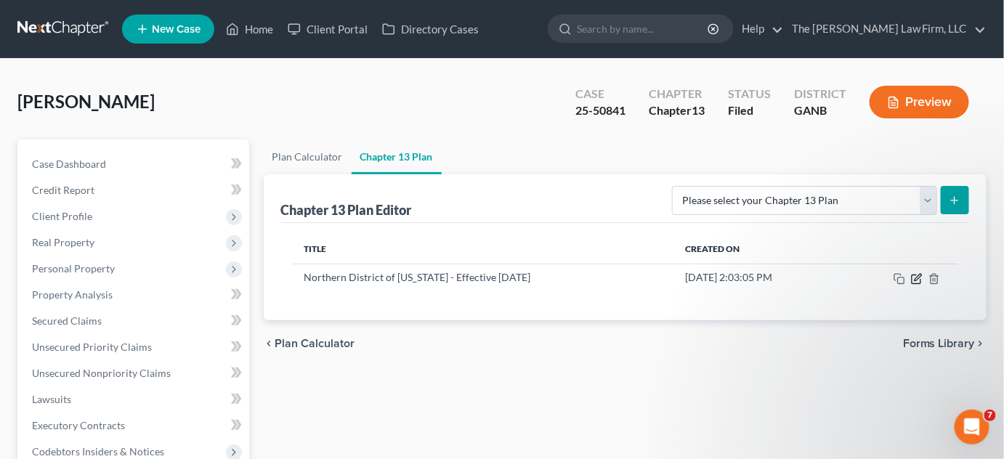
click at [919, 276] on icon "button" at bounding box center [918, 277] width 7 height 7
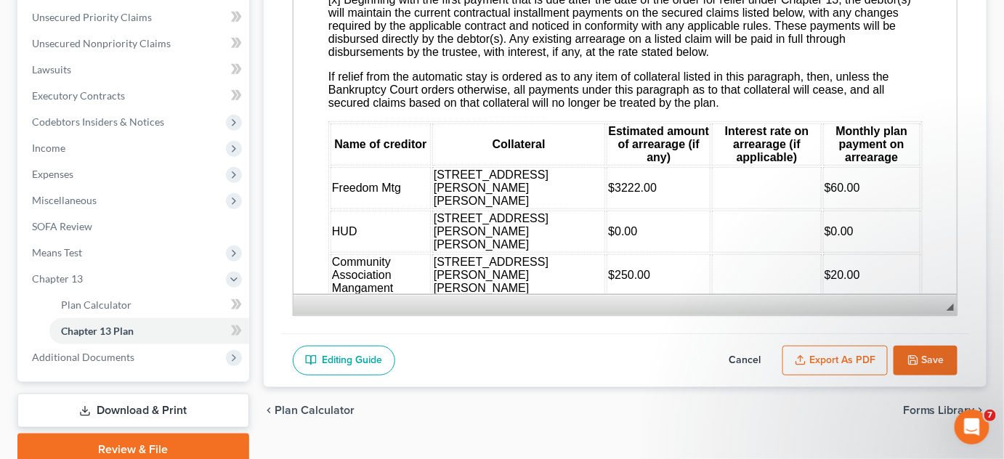
scroll to position [2312, 0]
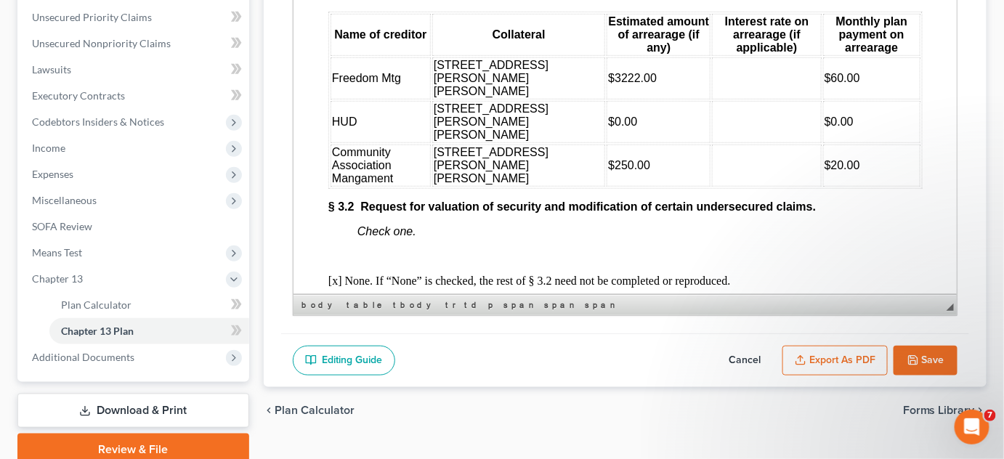
click at [401, 187] on td "Community Association Mangament" at bounding box center [380, 166] width 100 height 42
click at [882, 187] on td "$20.00" at bounding box center [871, 166] width 97 height 42
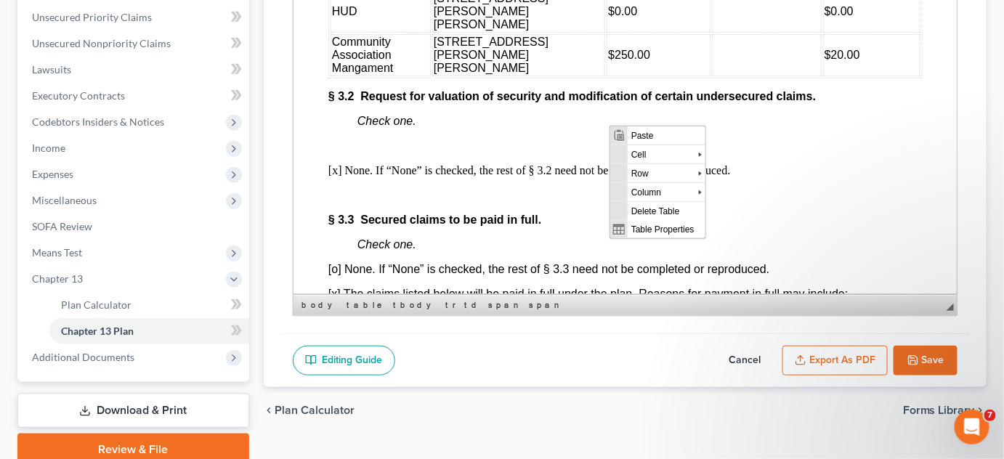
scroll to position [0, 0]
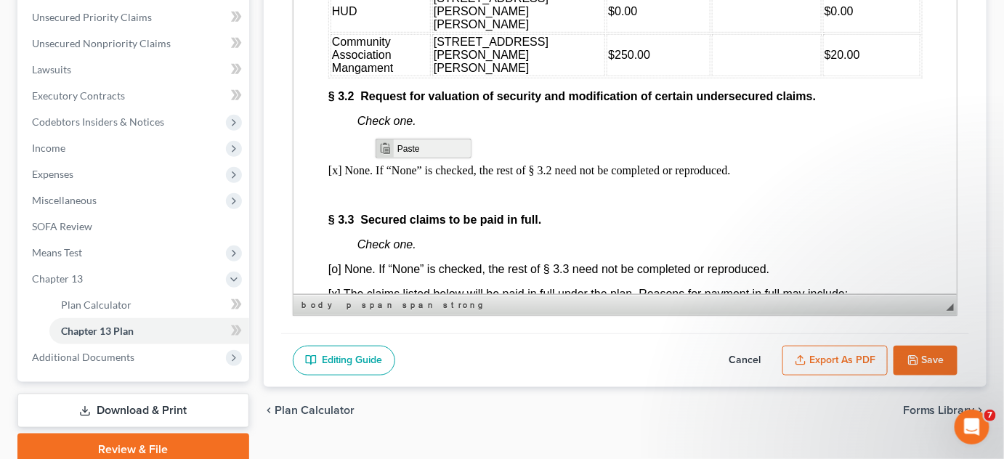
click at [406, 145] on span "Paste" at bounding box center [432, 148] width 77 height 18
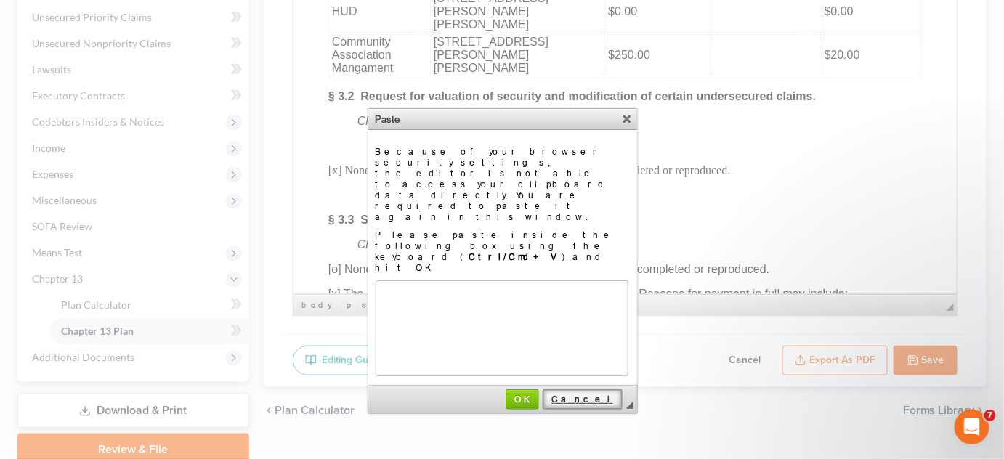
click at [605, 394] on span "Cancel" at bounding box center [582, 399] width 77 height 11
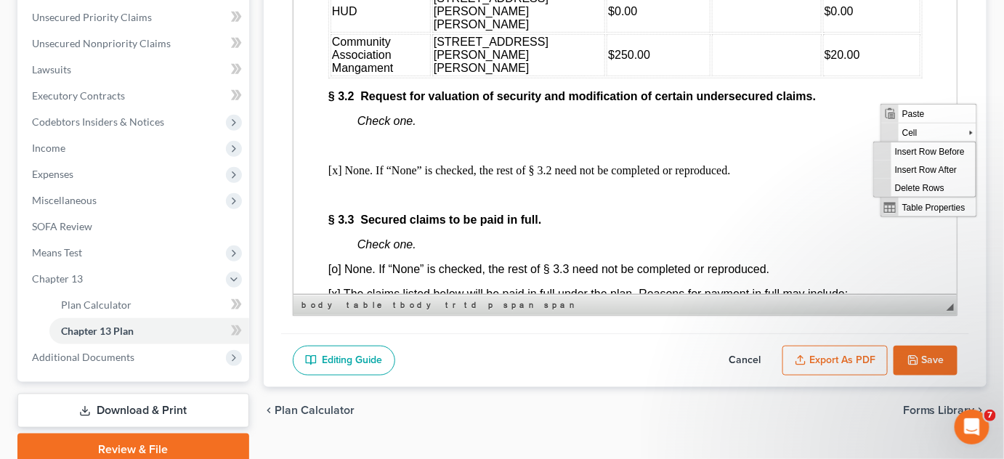
click at [738, 359] on button "Cancel" at bounding box center [745, 361] width 64 height 31
